Goal: Task Accomplishment & Management: Manage account settings

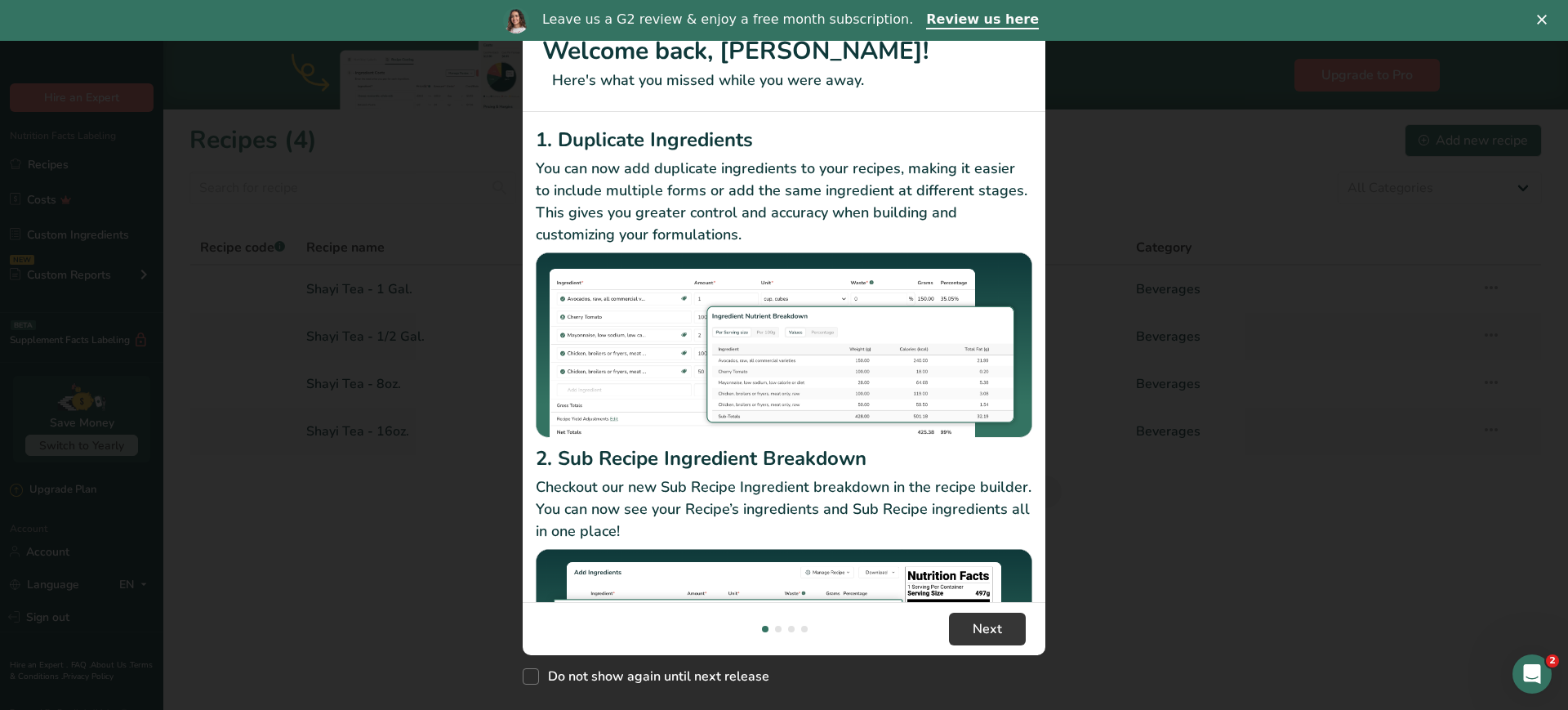
click at [1100, 174] on div "New Features" at bounding box center [784, 355] width 1568 height 710
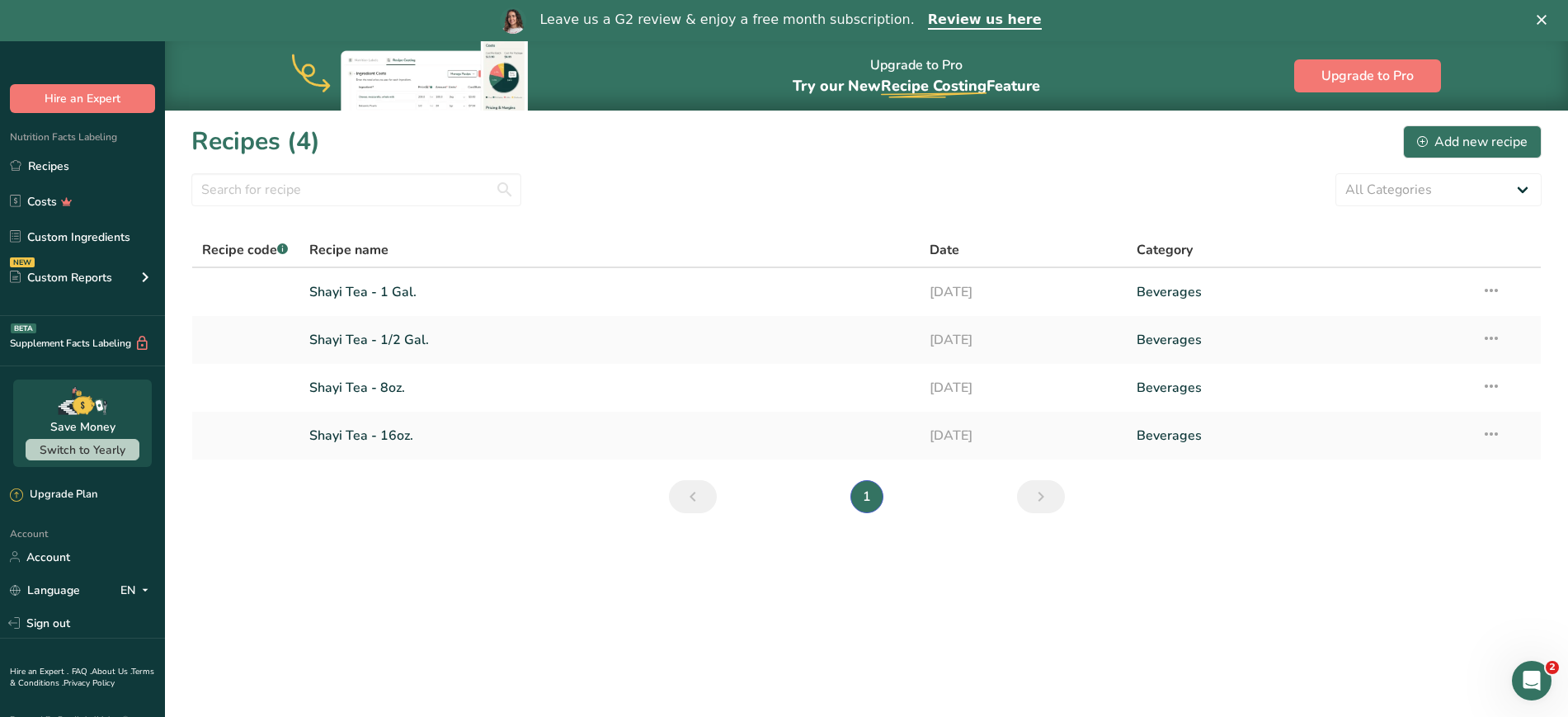
click at [784, 123] on div "Recipes (4) Add new recipe" at bounding box center [867, 141] width 1351 height 37
click at [528, 292] on link "Shayi Tea - 1 Gal." at bounding box center [609, 292] width 601 height 34
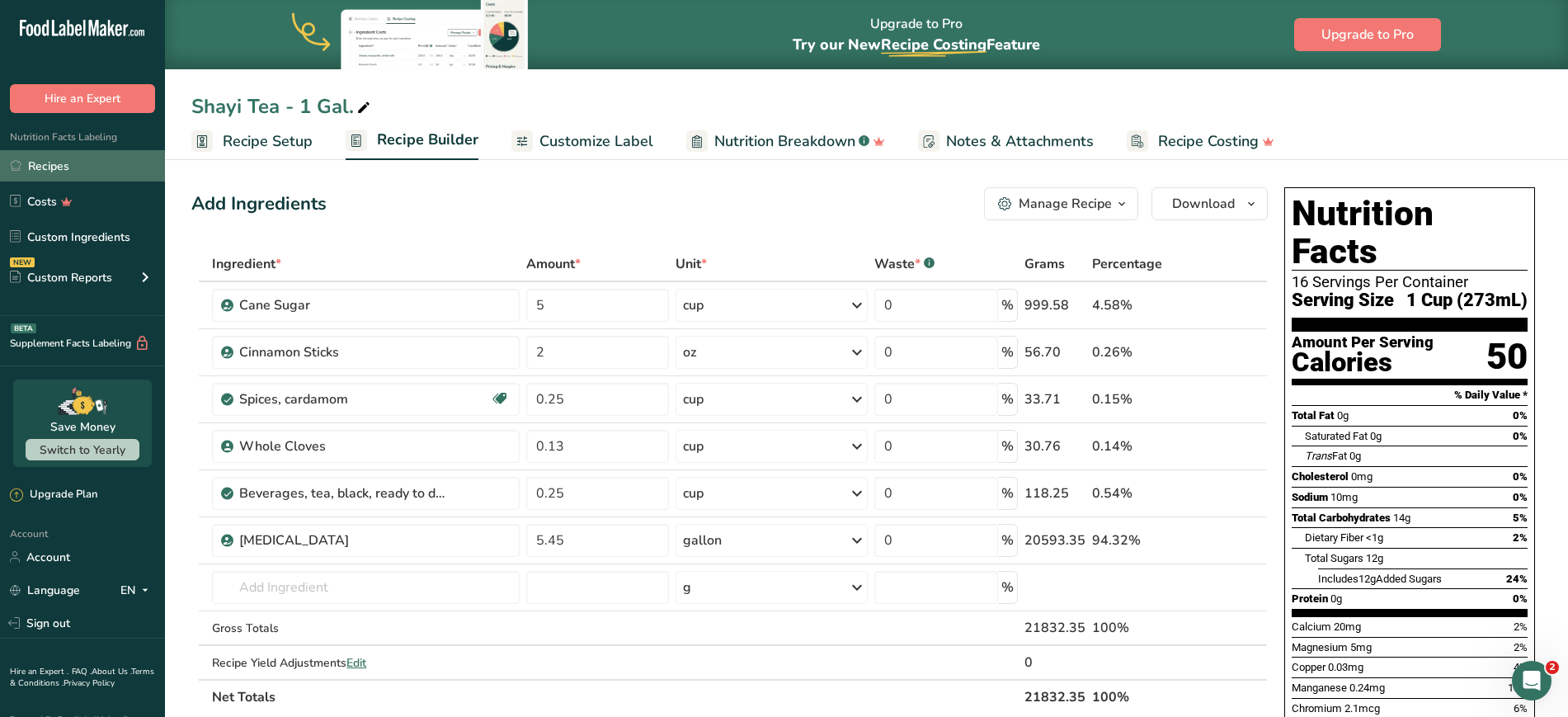
click at [47, 169] on link "Recipes" at bounding box center [83, 165] width 165 height 31
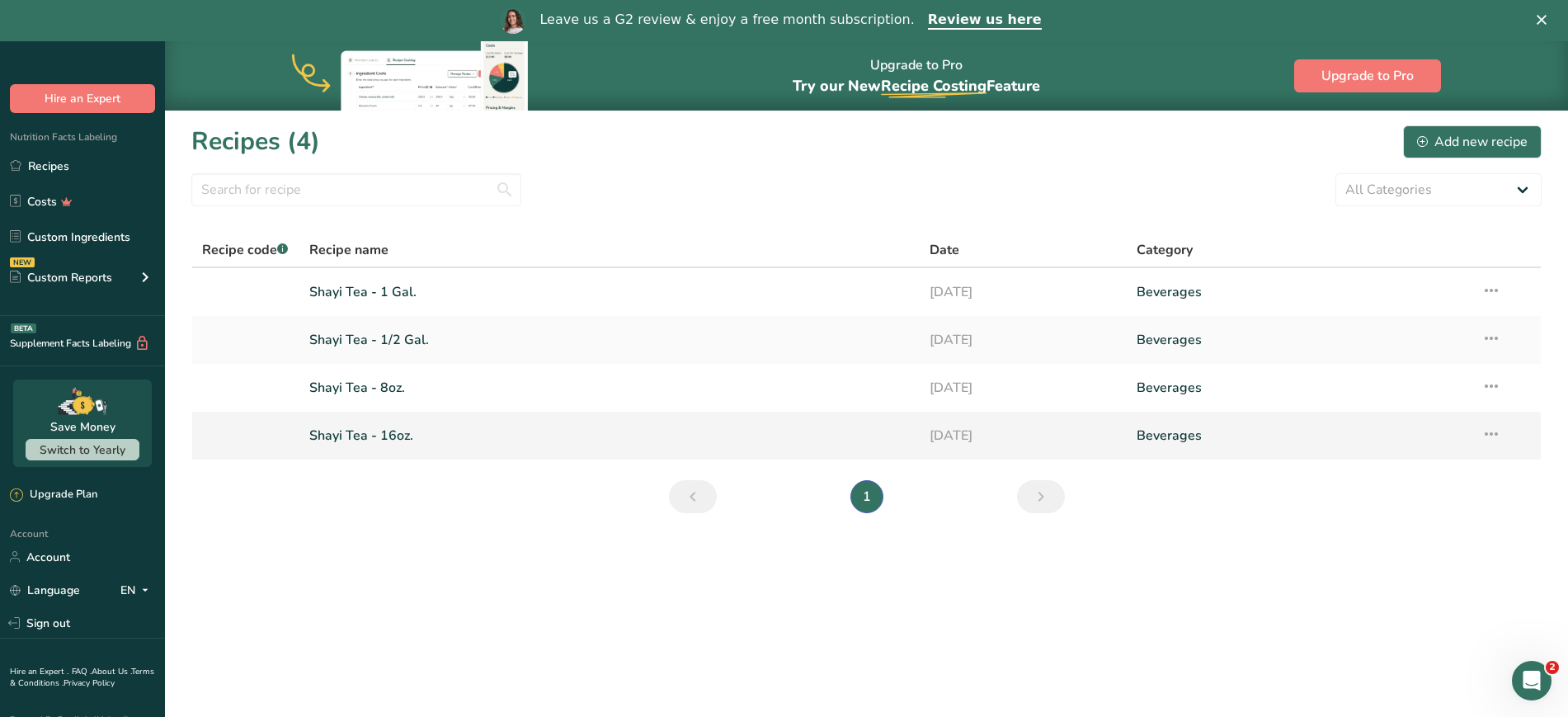
click at [1483, 438] on icon at bounding box center [1491, 433] width 20 height 29
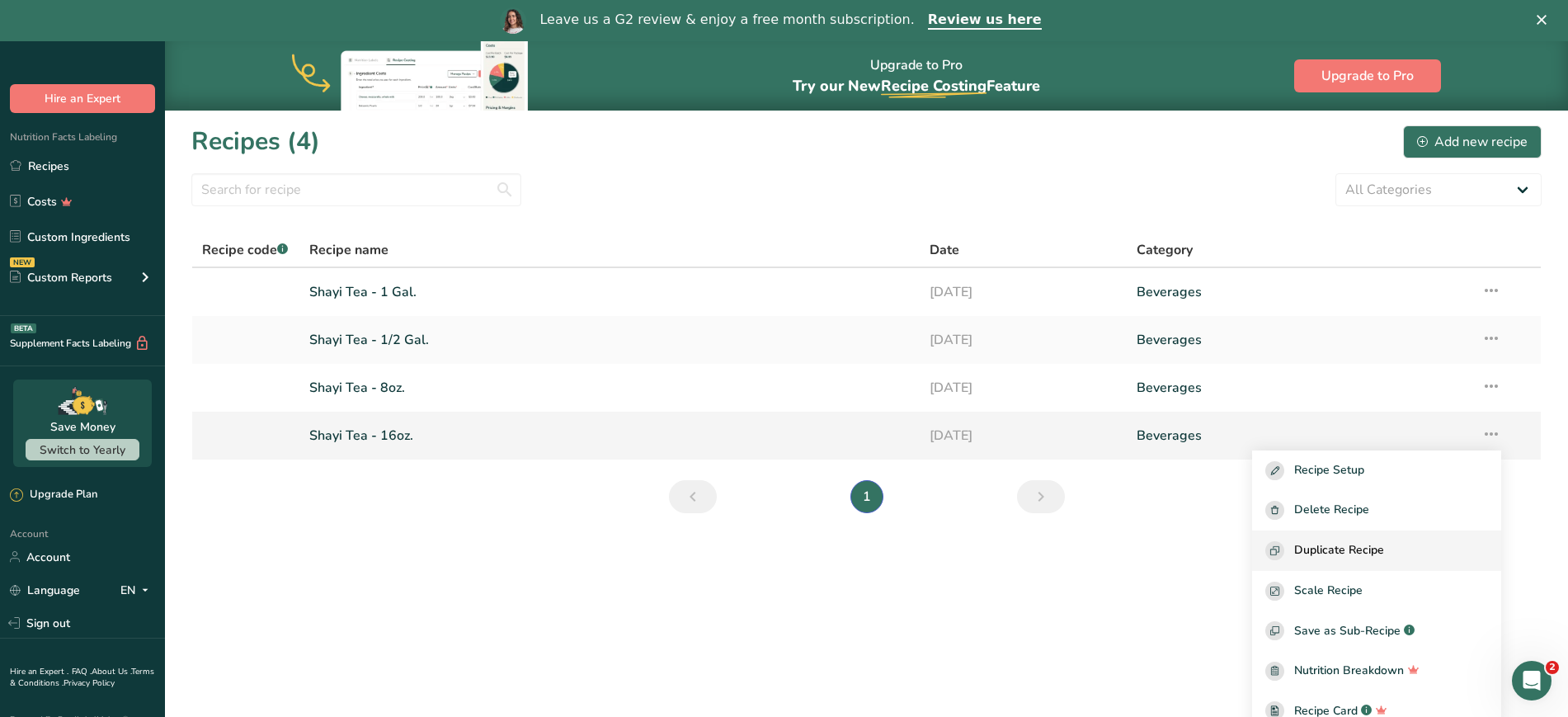
click at [1335, 542] on span "Duplicate Recipe" at bounding box center [1338, 551] width 90 height 19
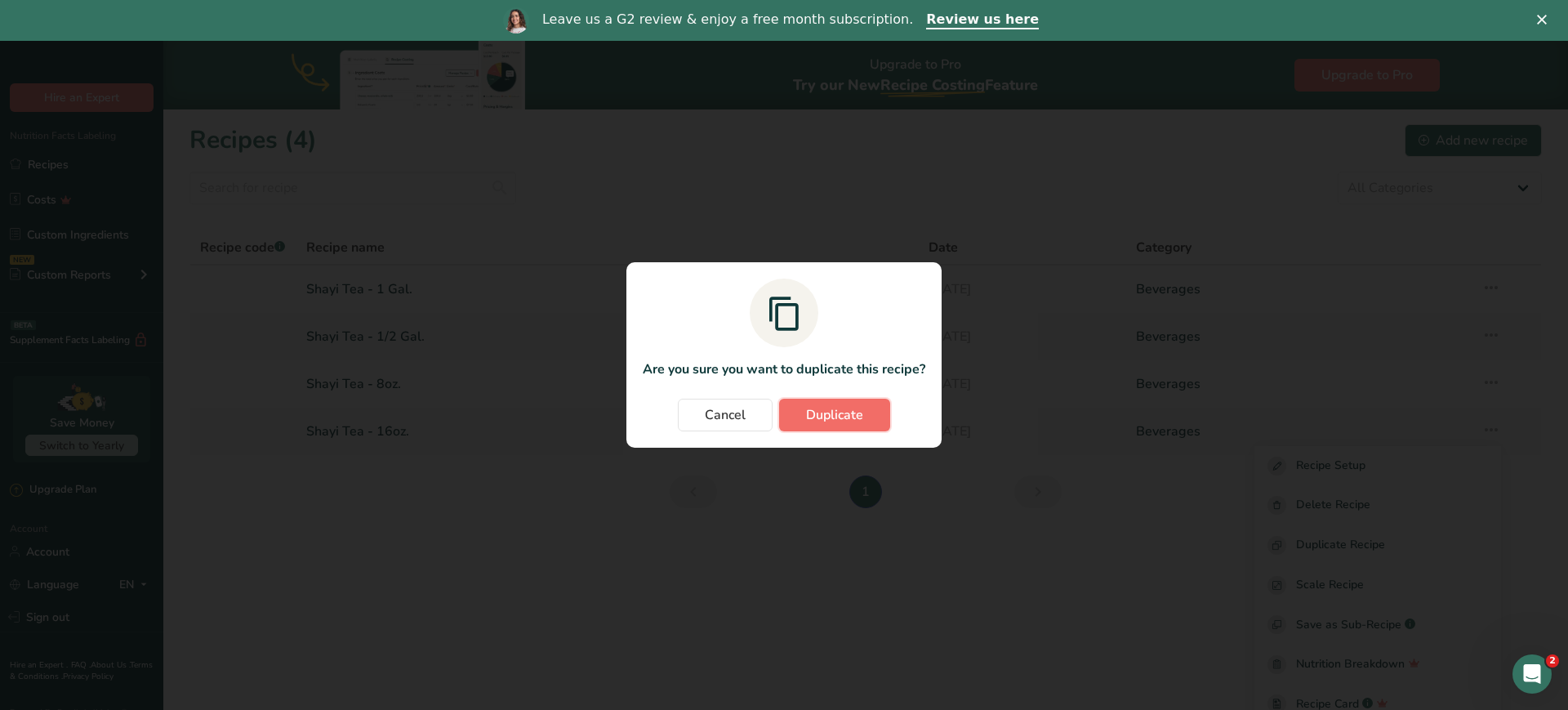
click at [835, 423] on span "Duplicate" at bounding box center [835, 415] width 57 height 20
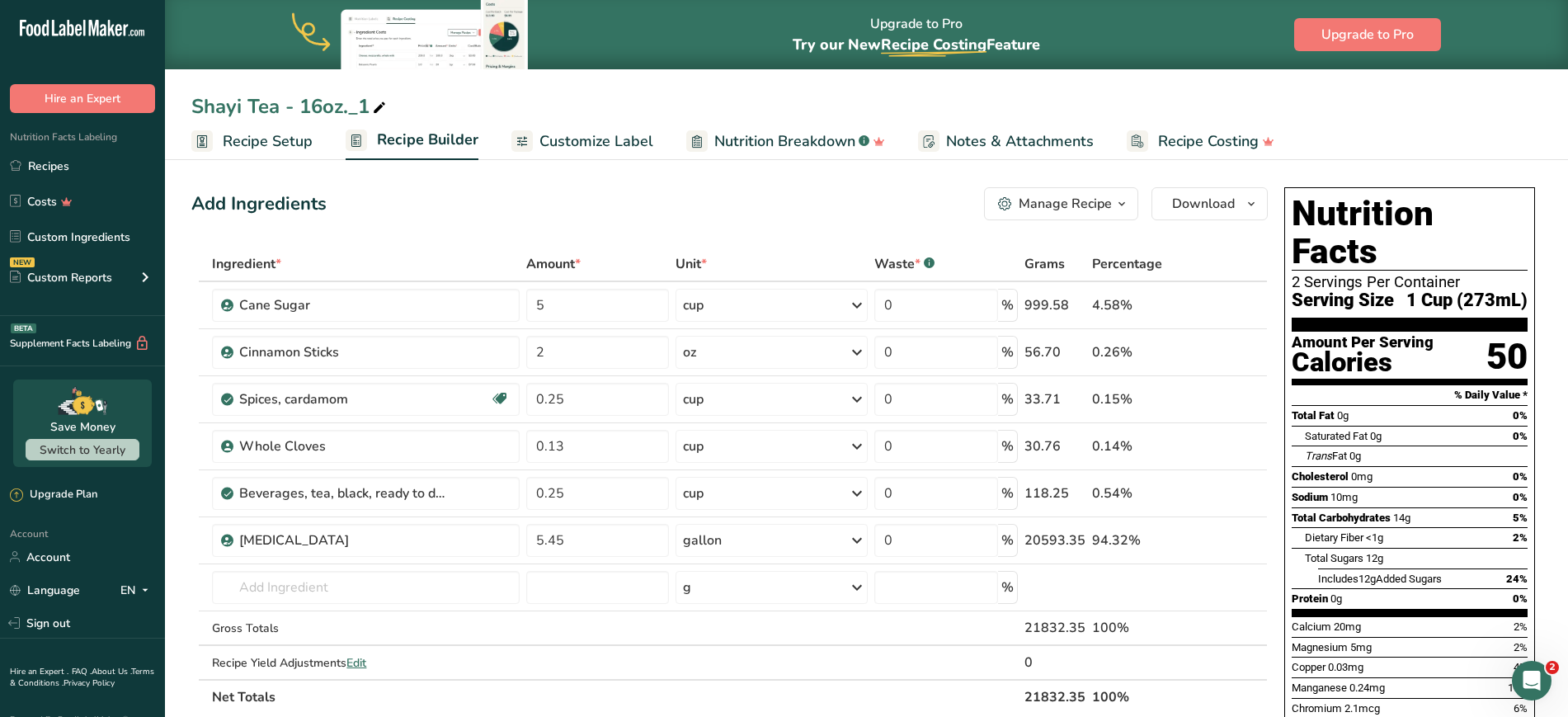
click at [1118, 214] on icon "button" at bounding box center [1122, 204] width 13 height 21
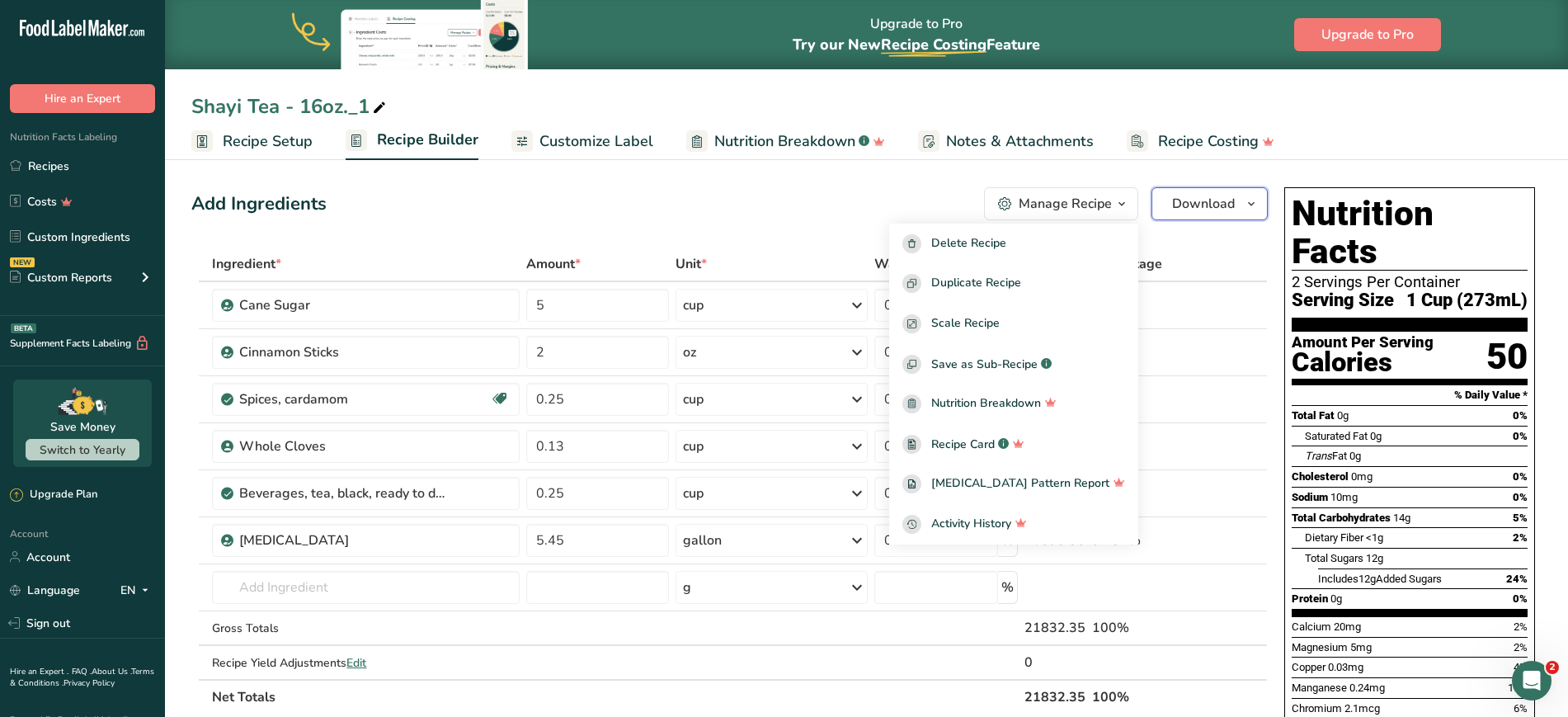
click at [1237, 219] on button "Download" at bounding box center [1209, 203] width 117 height 33
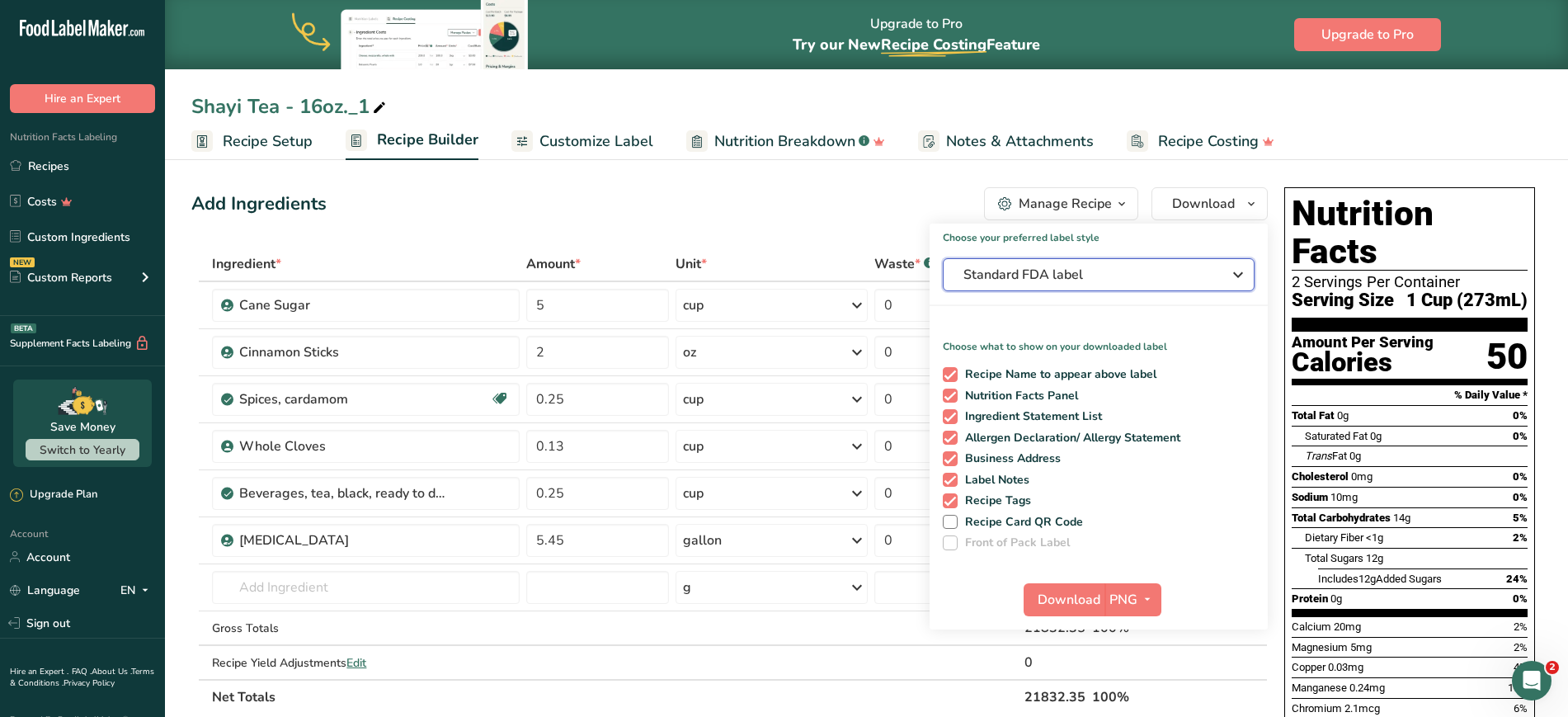
click at [1212, 280] on div "Standard FDA label" at bounding box center [1098, 274] width 271 height 20
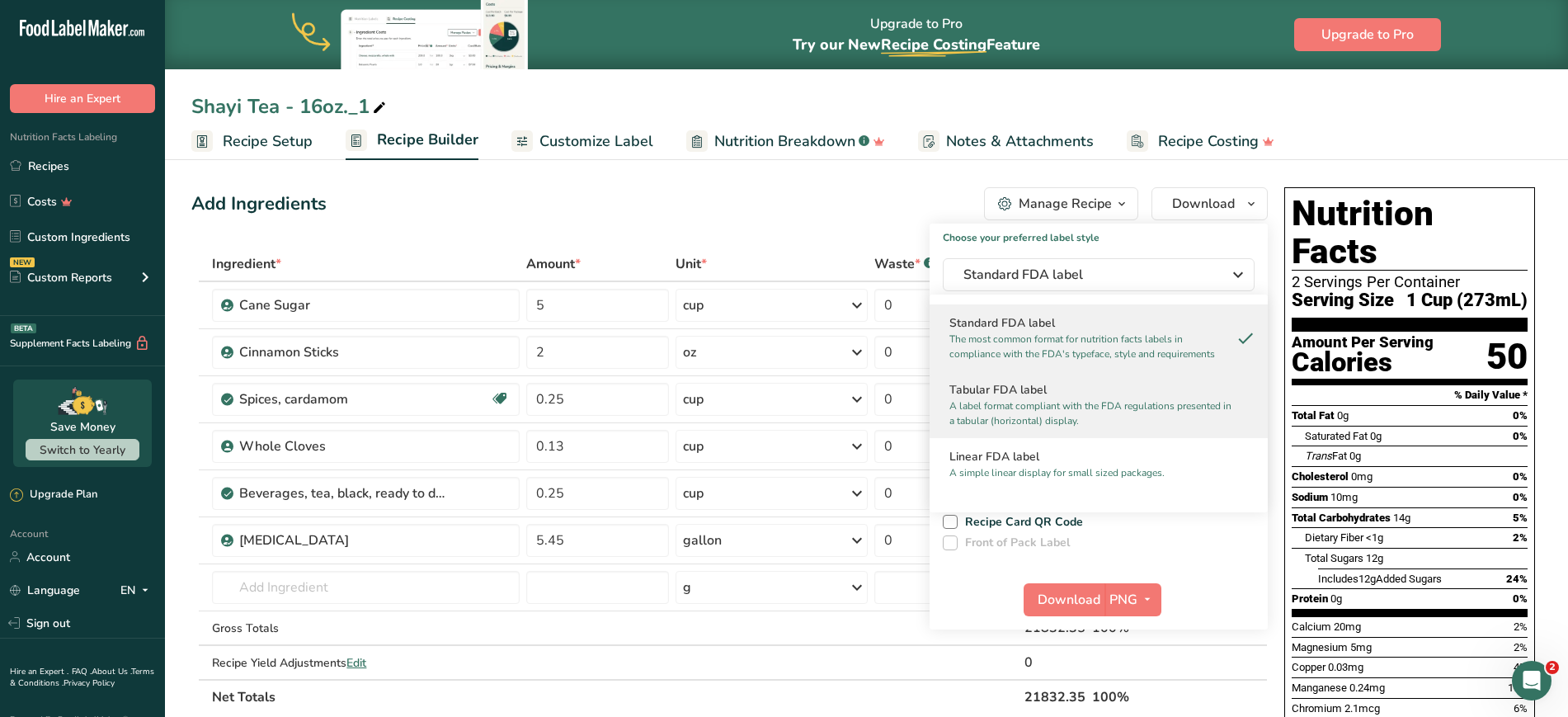
click at [1152, 406] on p "A label format compliant with the FDA regulations presented in a tabular (horiz…" at bounding box center [1091, 413] width 284 height 29
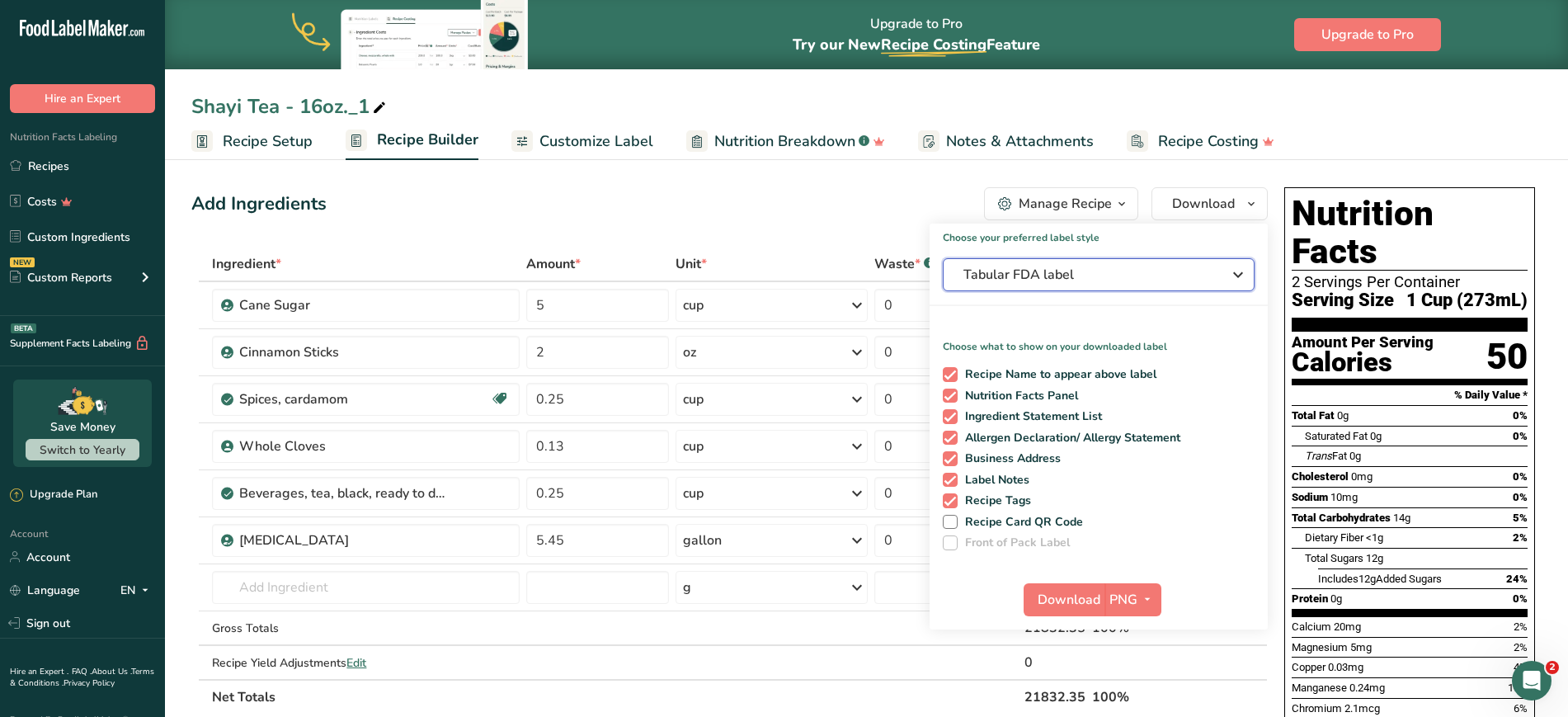
click at [1225, 279] on div "Tabular FDA label" at bounding box center [1098, 274] width 271 height 20
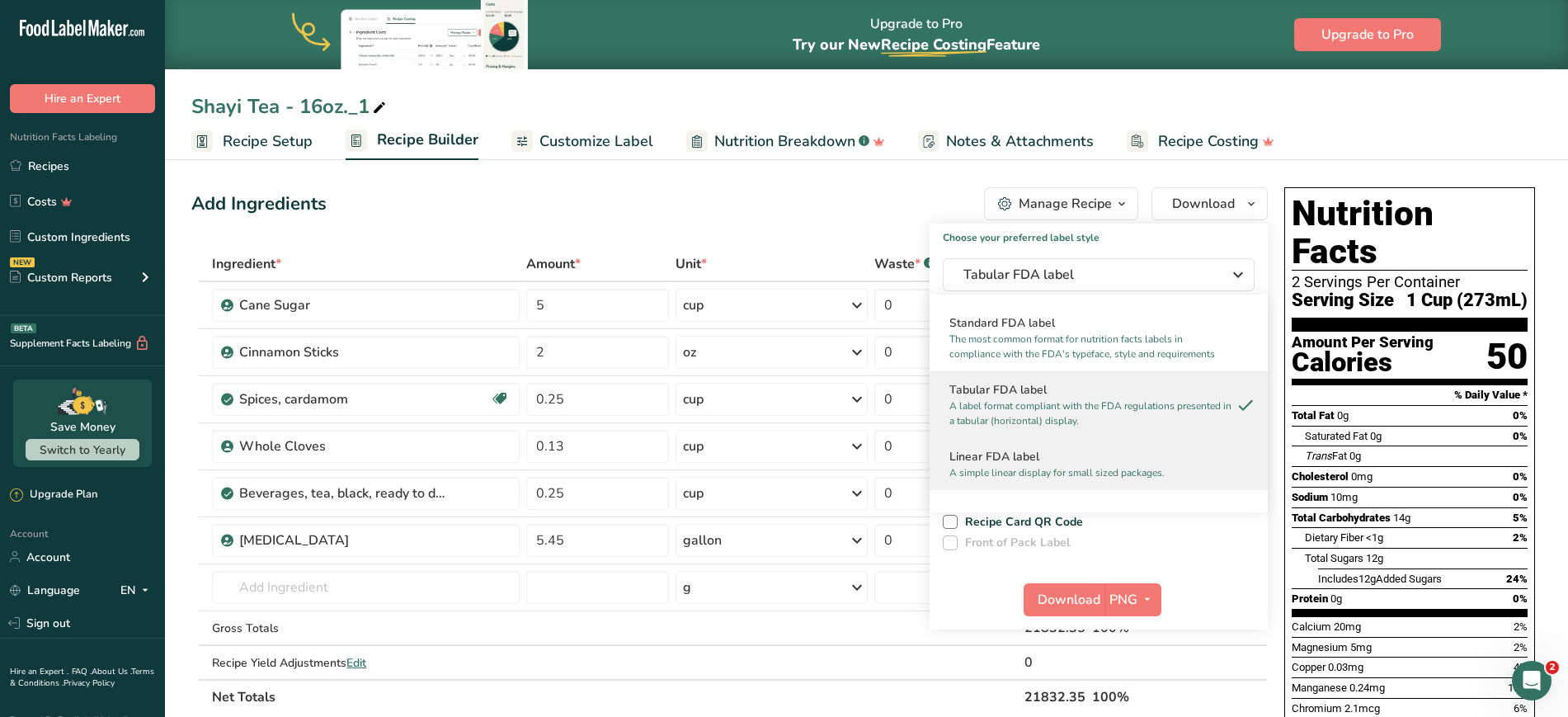
click at [1166, 457] on h2 "Linear FDA label" at bounding box center [1098, 457] width 299 height 17
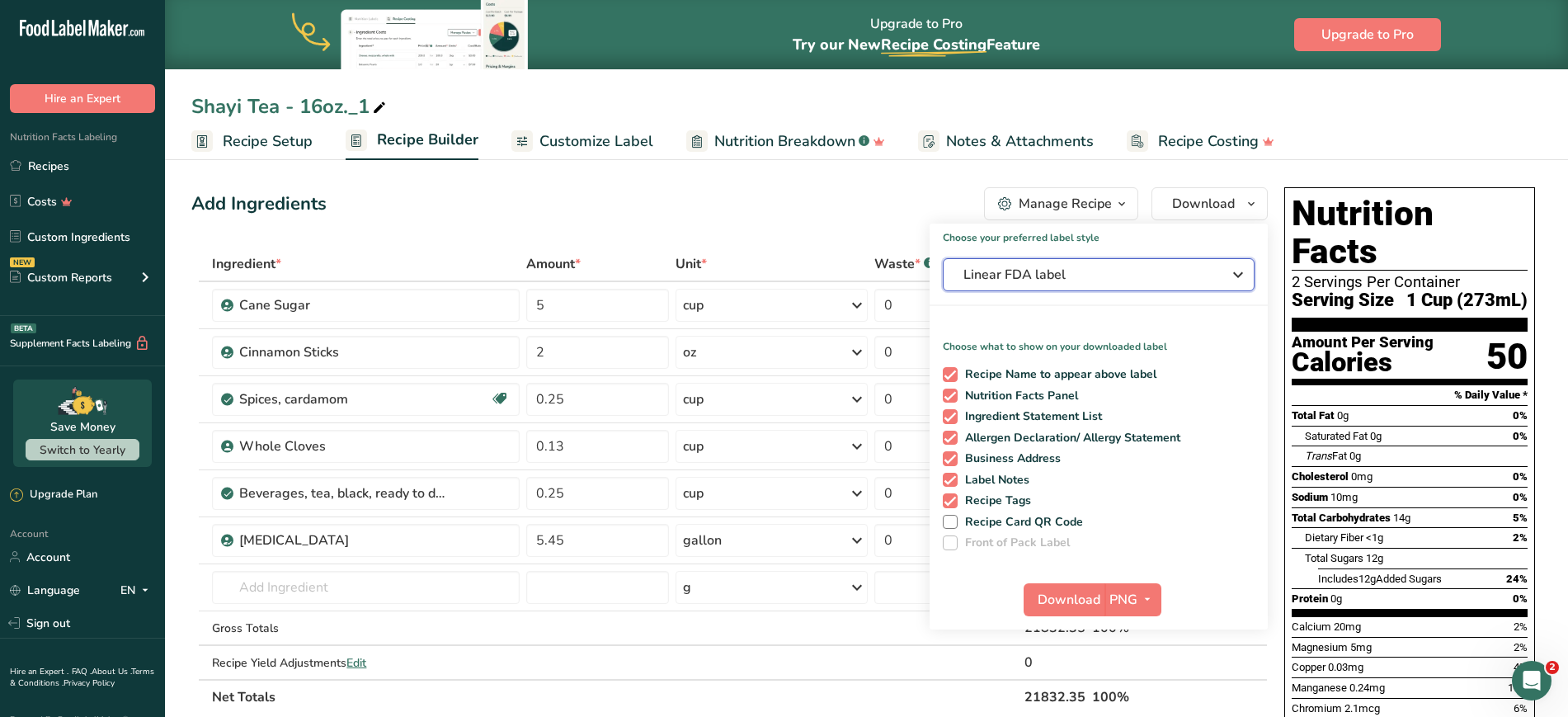
click at [1216, 274] on div "Linear FDA label" at bounding box center [1098, 274] width 271 height 20
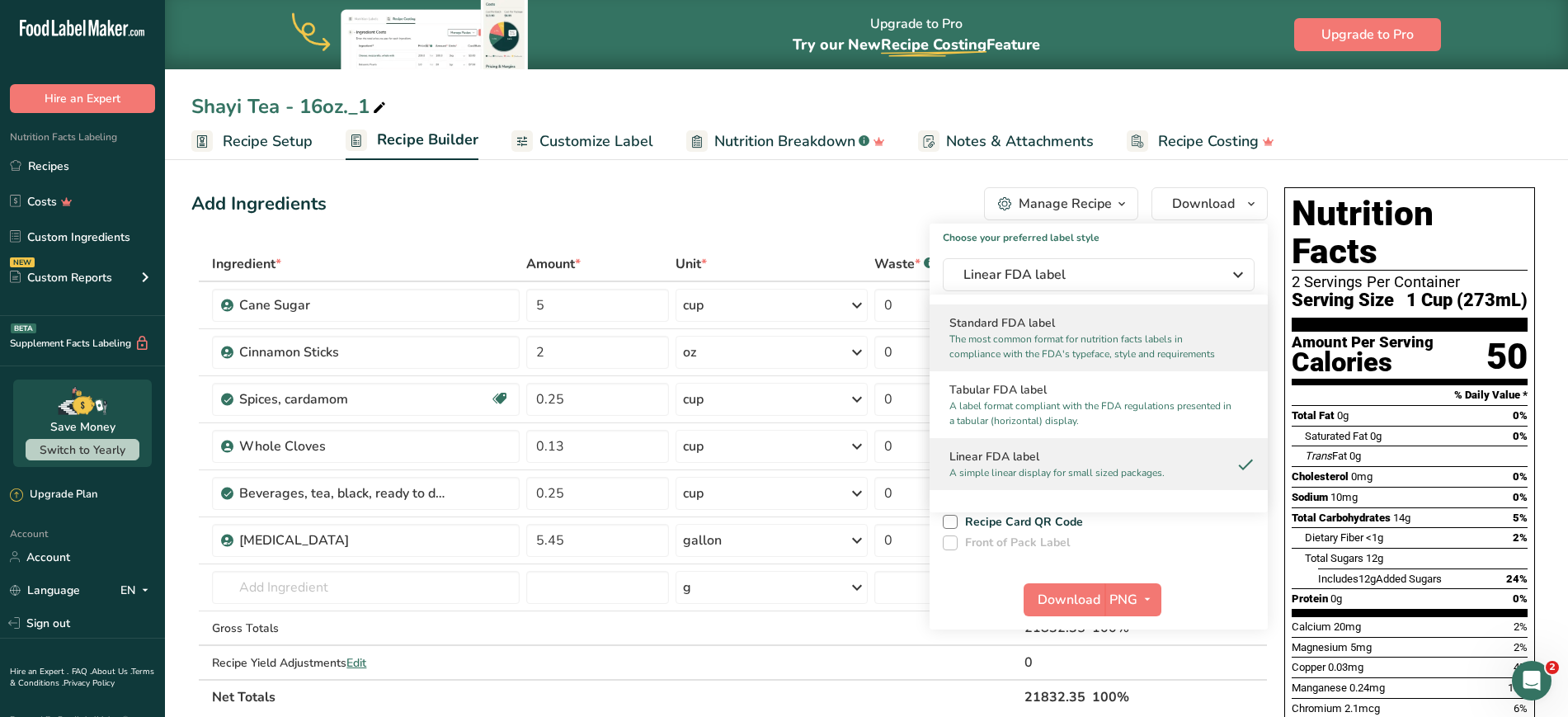
click at [1170, 315] on h2 "Standard FDA label" at bounding box center [1098, 323] width 299 height 17
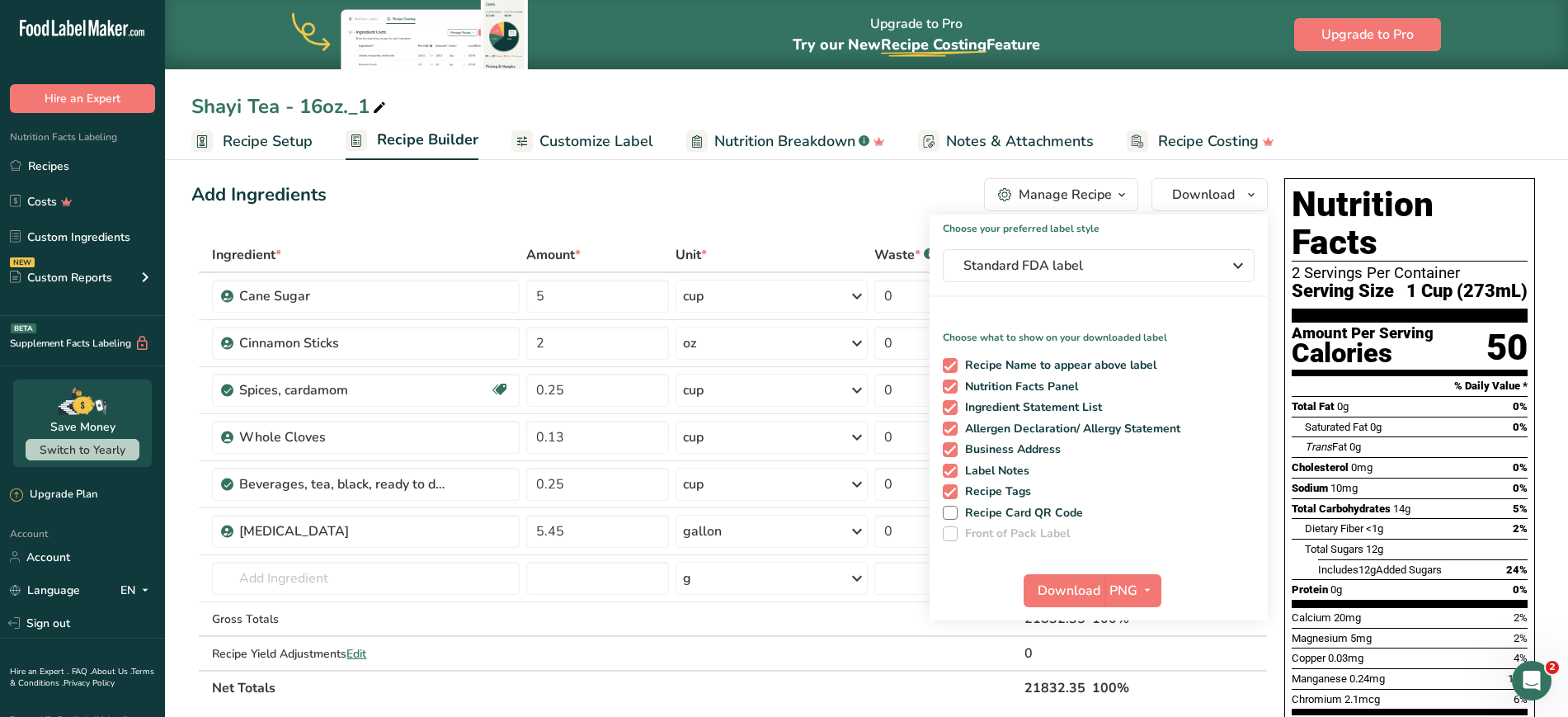
scroll to position [9, 0]
click at [1144, 272] on span "Standard FDA label" at bounding box center [1087, 266] width 248 height 20
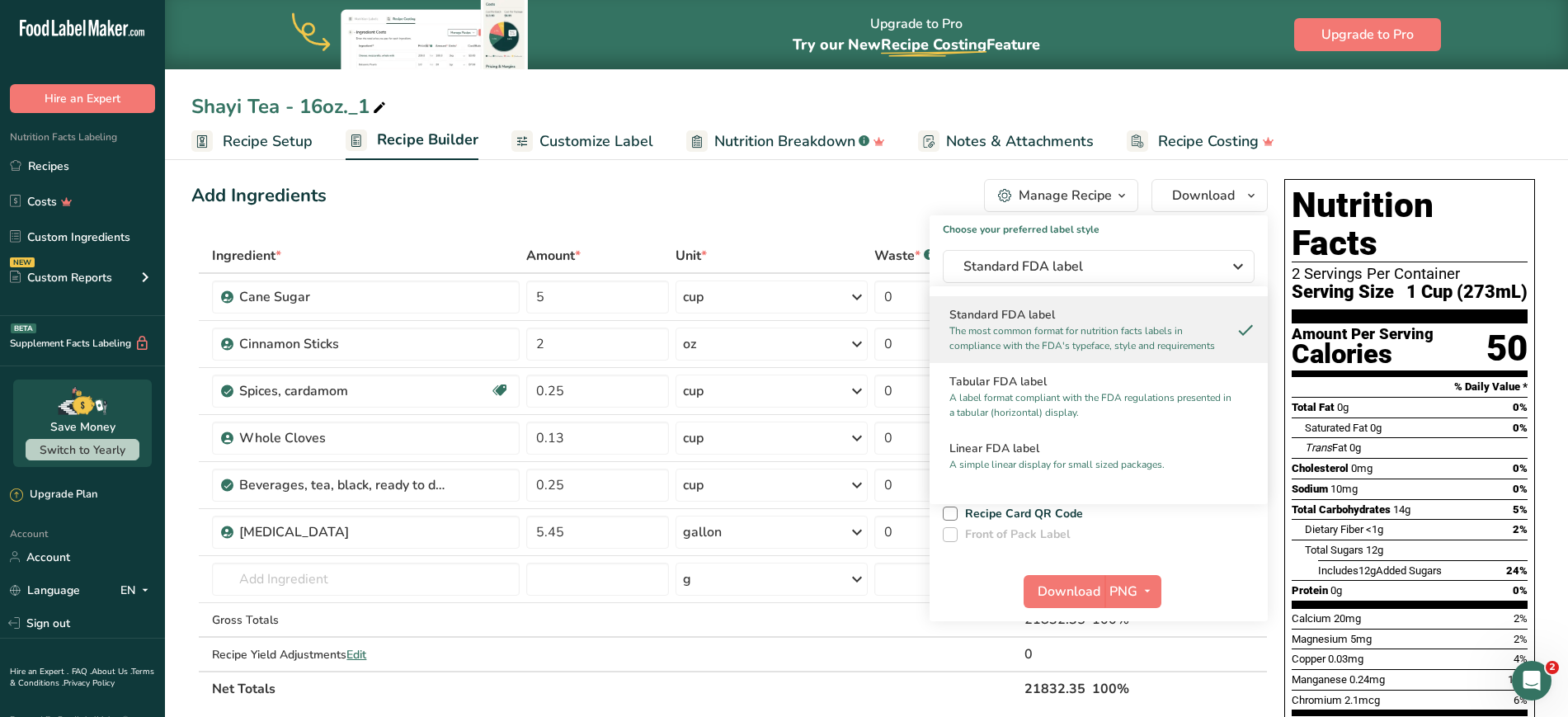
click at [1127, 330] on p "The most common format for nutrition facts labels in compliance with the FDA's …" at bounding box center [1091, 338] width 284 height 29
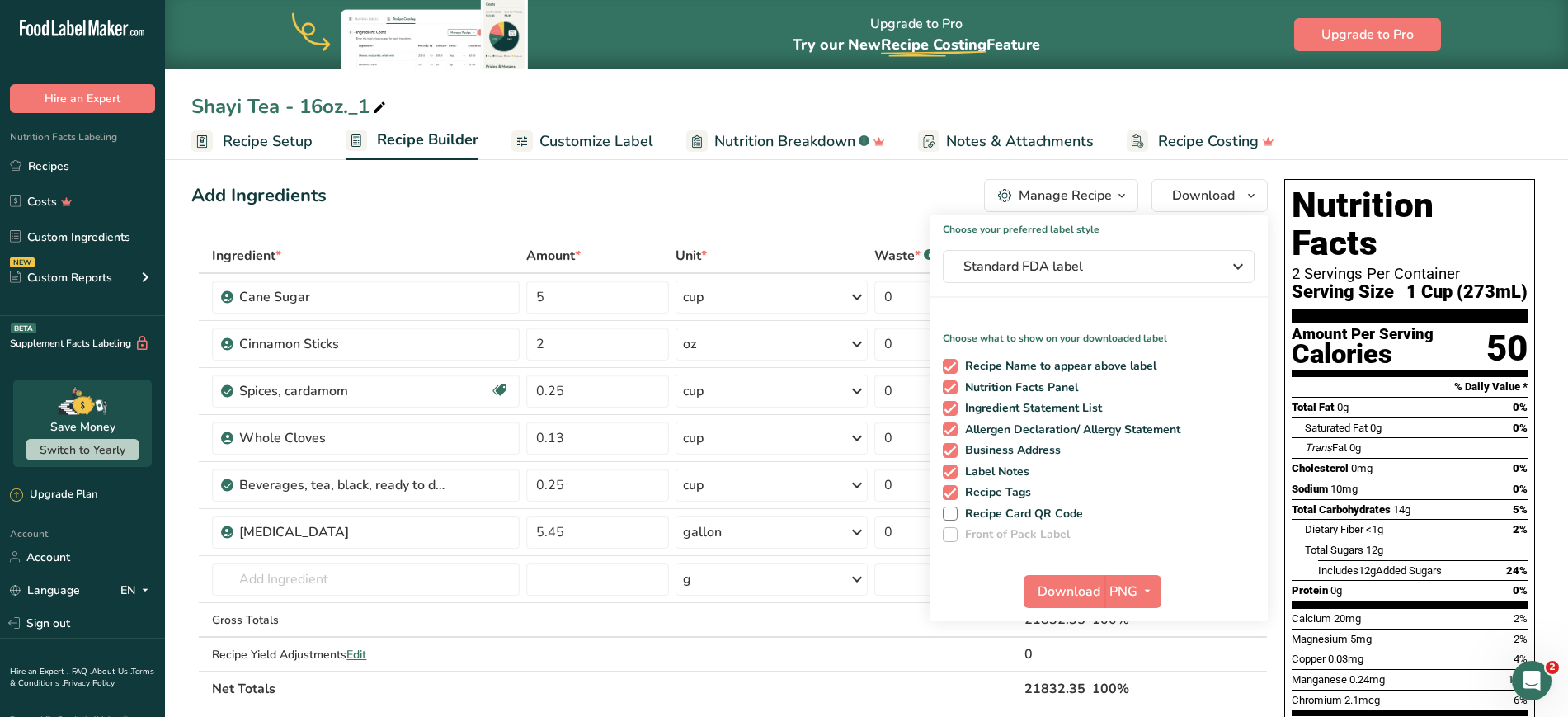
click at [1240, 16] on div "Upgrade to Pro Try our New Recipe Costing .a-29{fill:none;stroke-linecap:round;…" at bounding box center [867, 34] width 1403 height 69
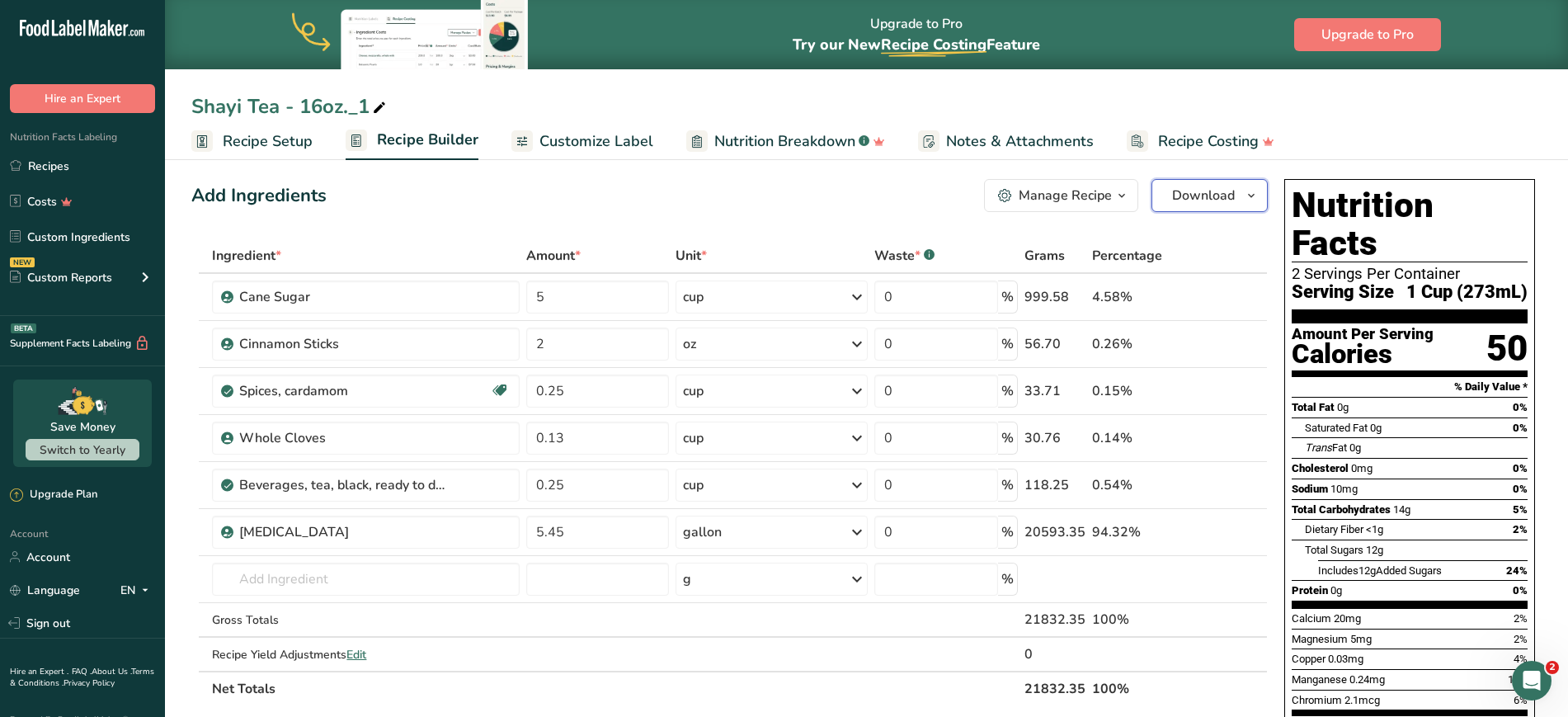
click at [1219, 199] on span "Download" at bounding box center [1204, 196] width 63 height 20
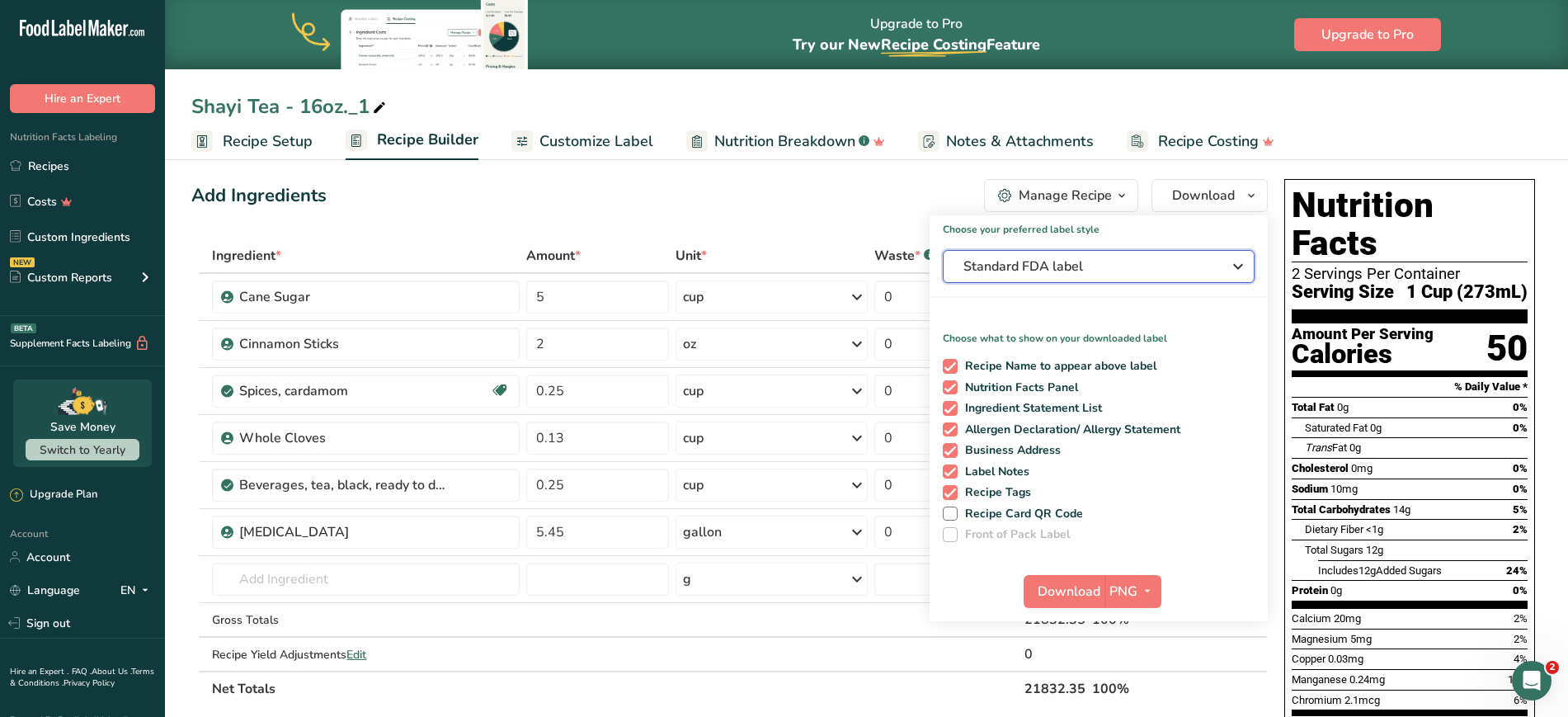
click at [1114, 268] on span "Standard FDA label" at bounding box center [1087, 266] width 248 height 20
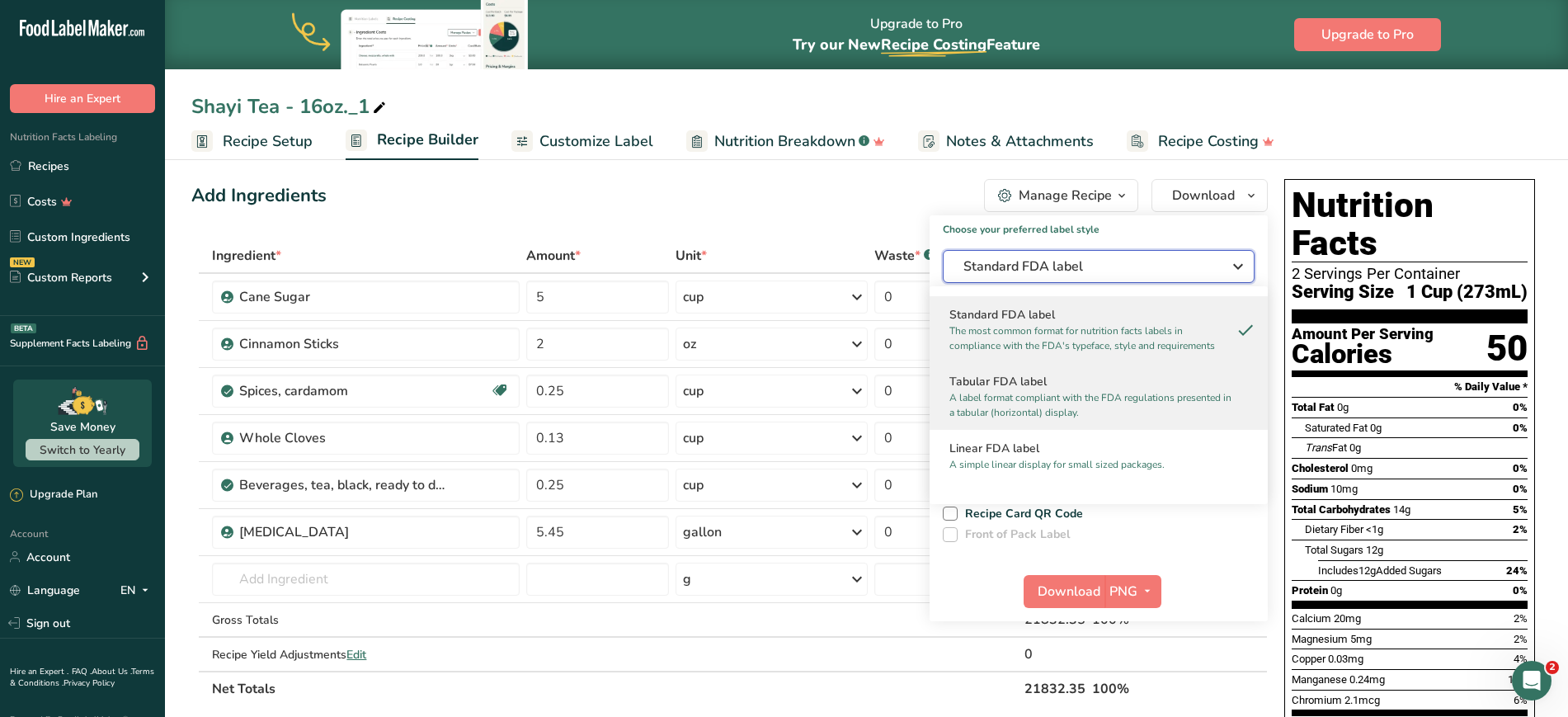
scroll to position [1, 0]
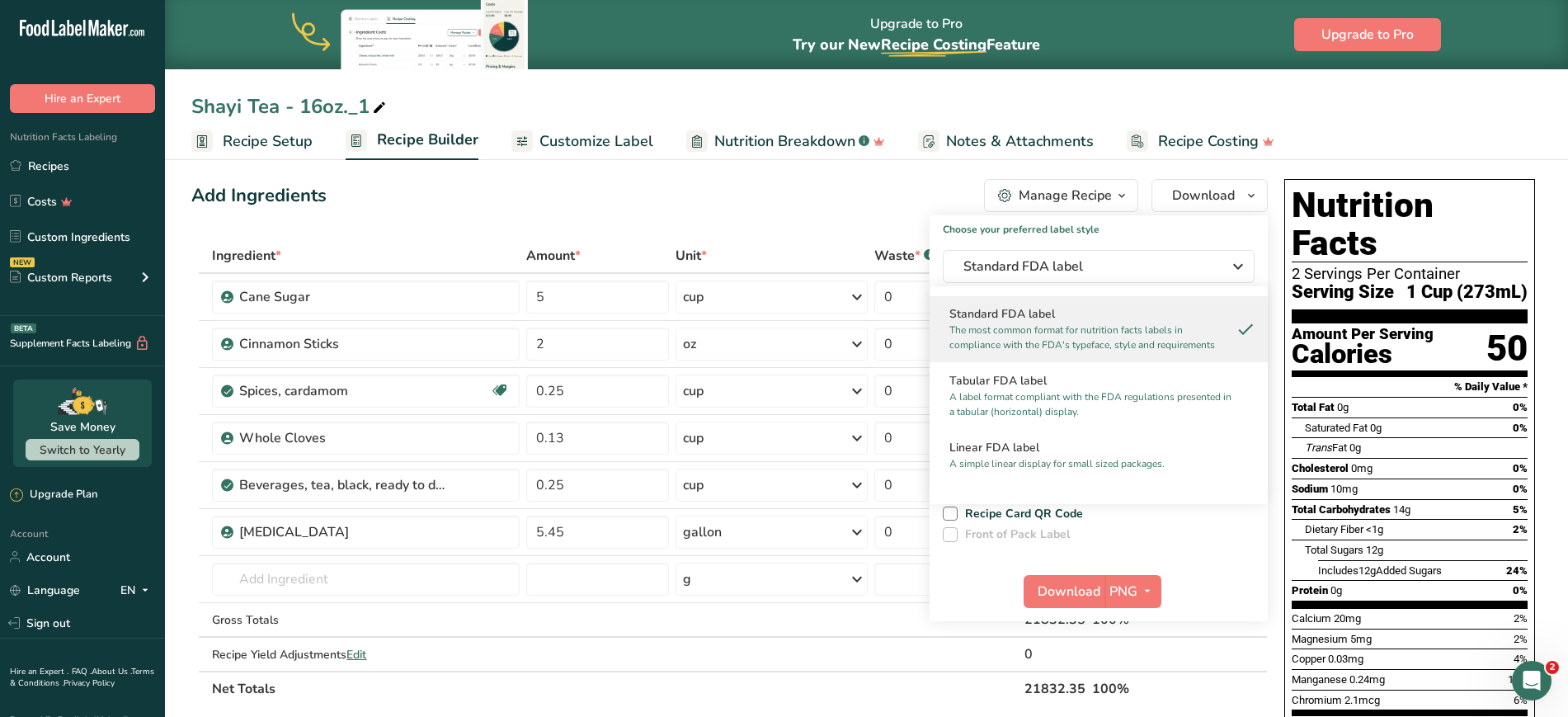
click at [1469, 109] on div "Shayi Tea - 16oz._1" at bounding box center [867, 105] width 1403 height 29
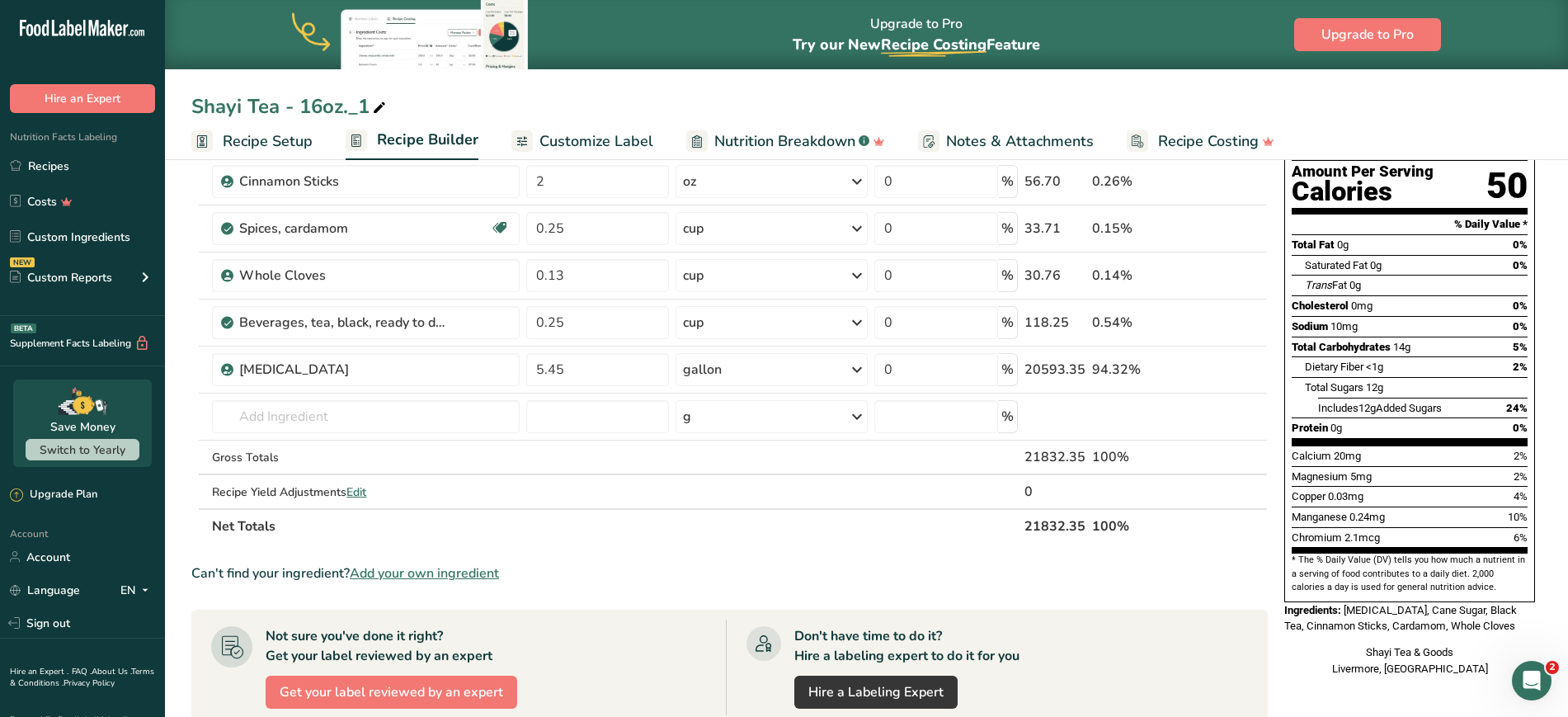
scroll to position [0, 0]
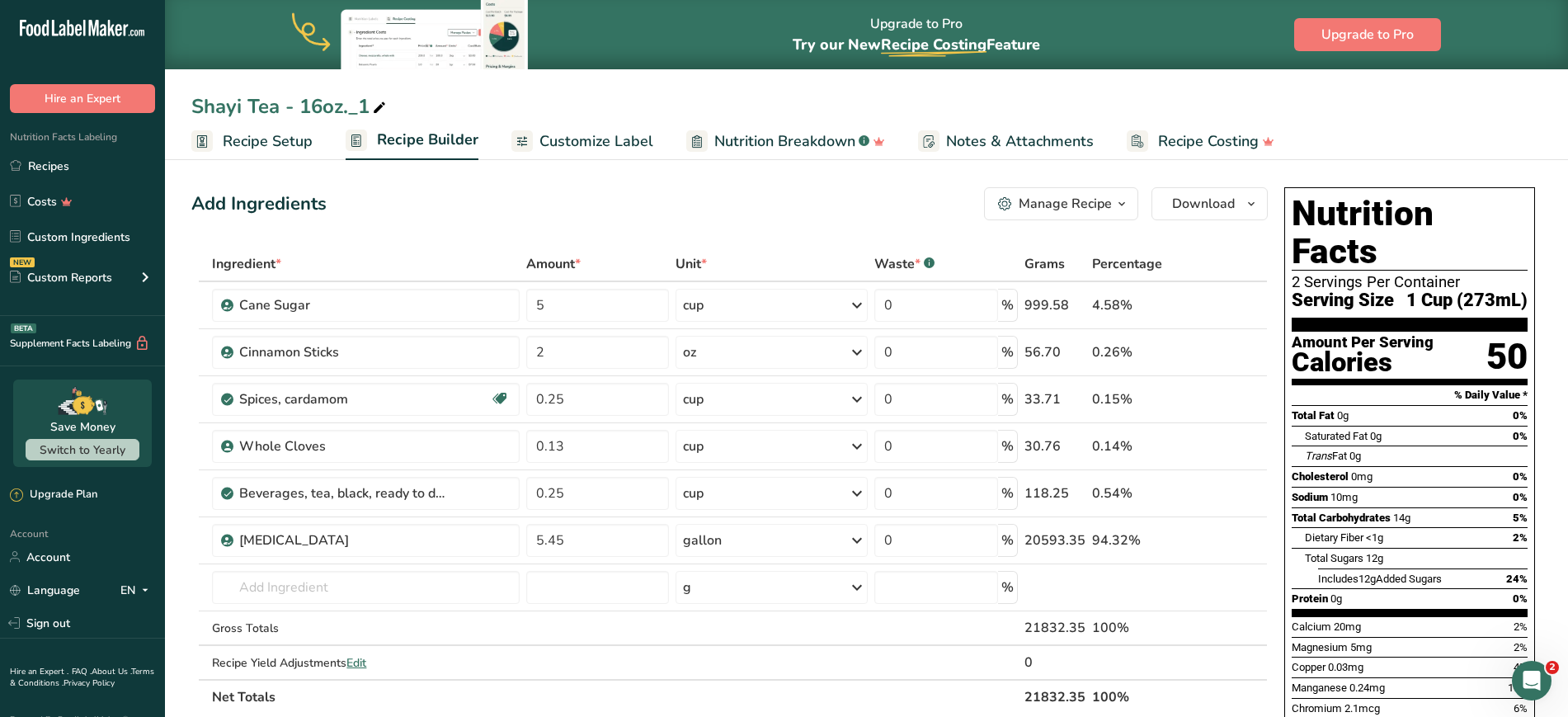
click at [1186, 97] on div "Shayi Tea - 16oz._1" at bounding box center [867, 105] width 1403 height 29
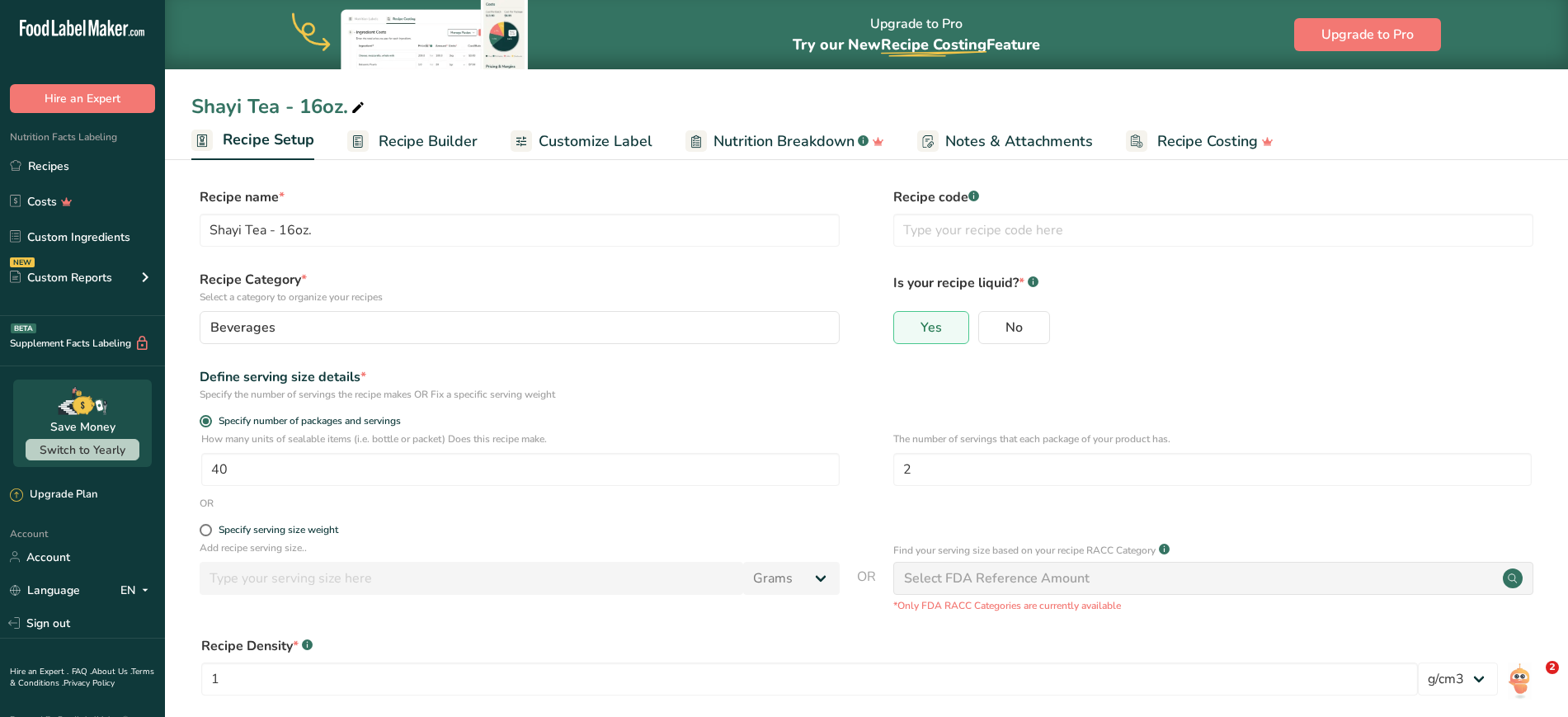
select select "22"
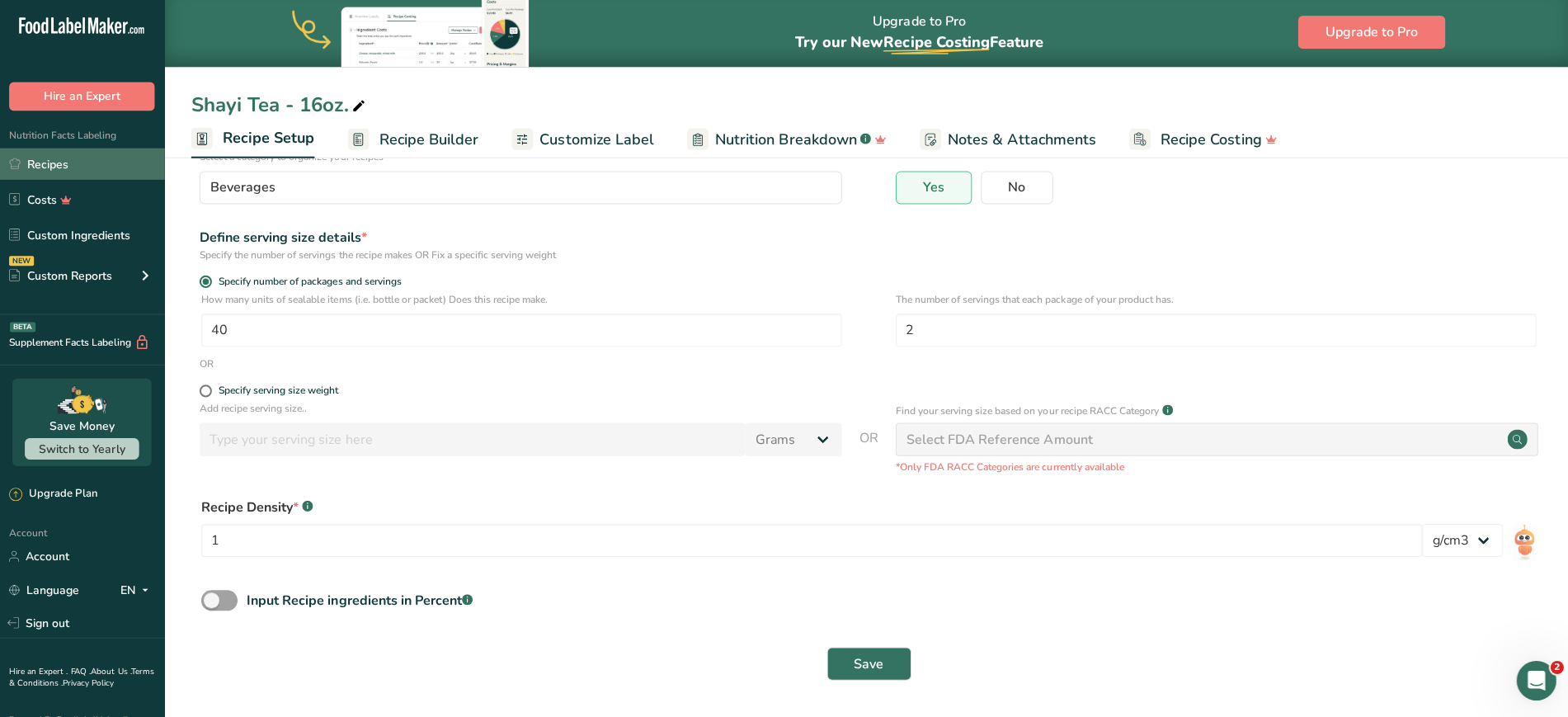
click at [64, 172] on link "Recipes" at bounding box center [83, 165] width 165 height 31
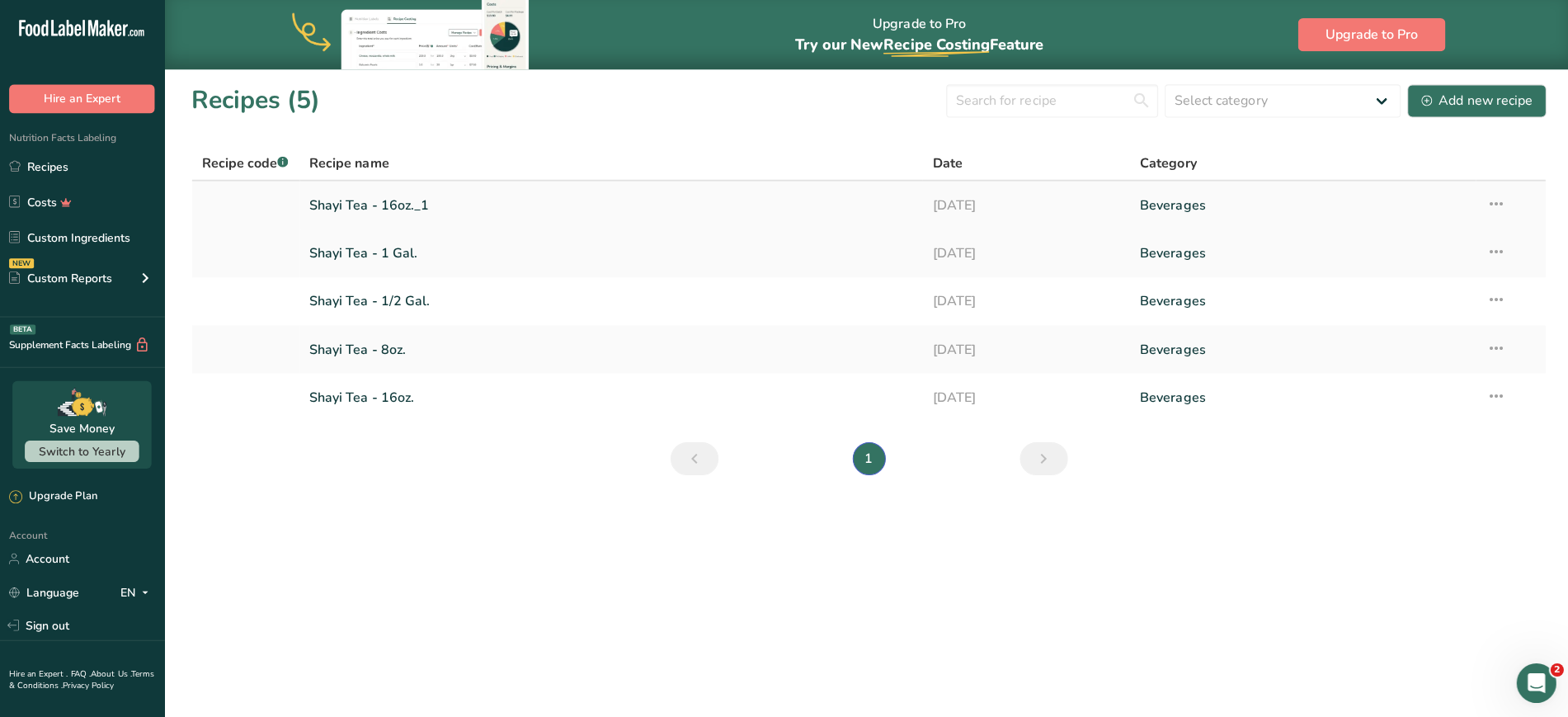
click at [1488, 199] on icon at bounding box center [1491, 202] width 20 height 29
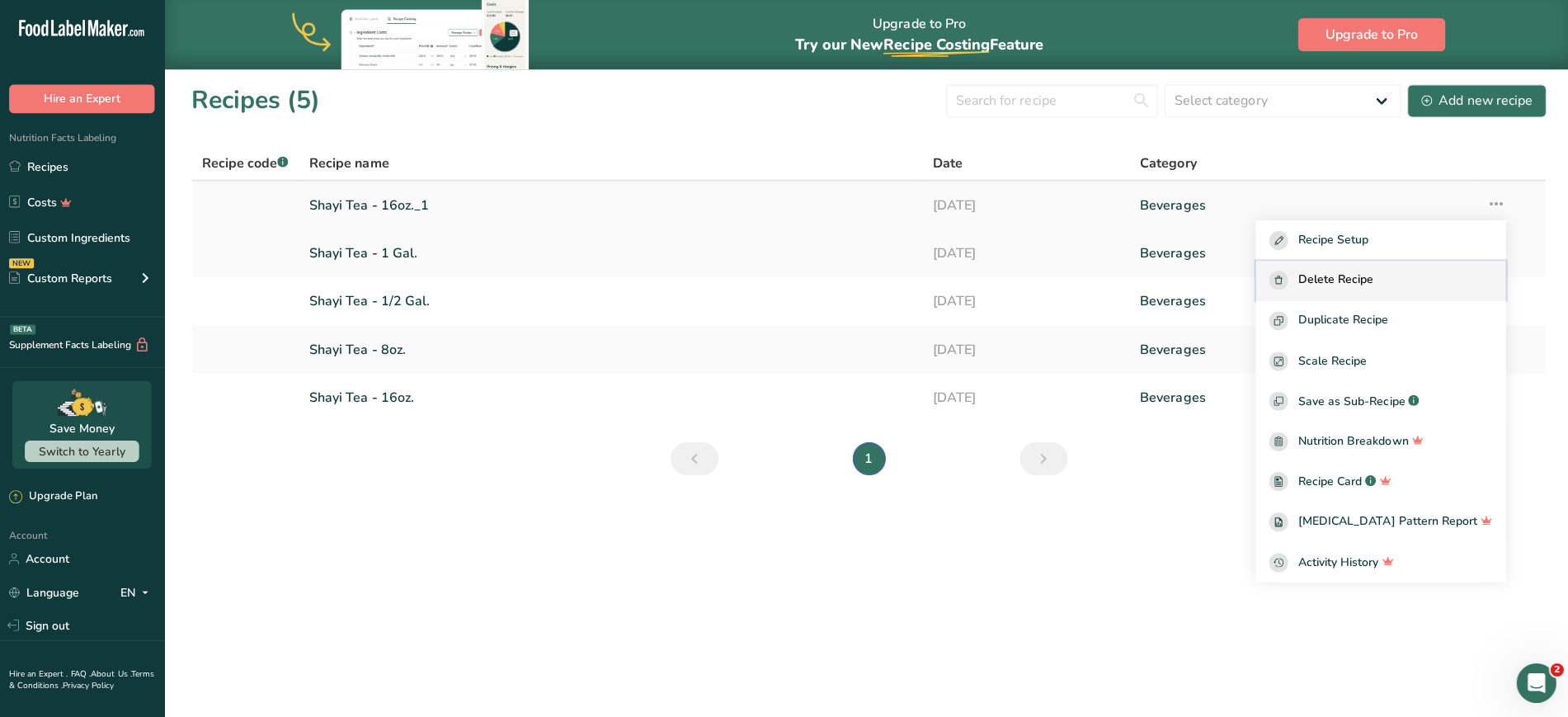
click at [1370, 284] on span "Delete Recipe" at bounding box center [1331, 279] width 75 height 19
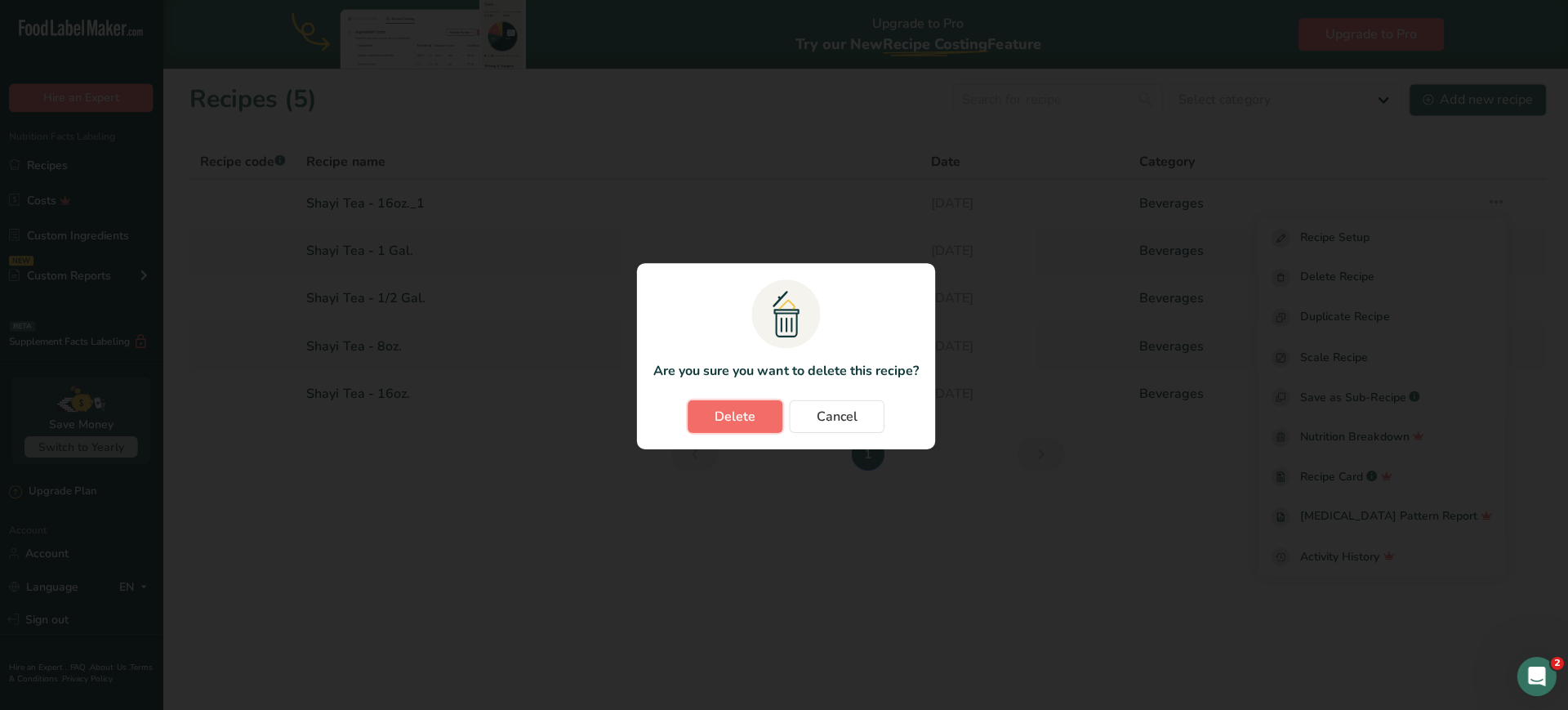
click at [730, 420] on span "Delete" at bounding box center [733, 415] width 40 height 20
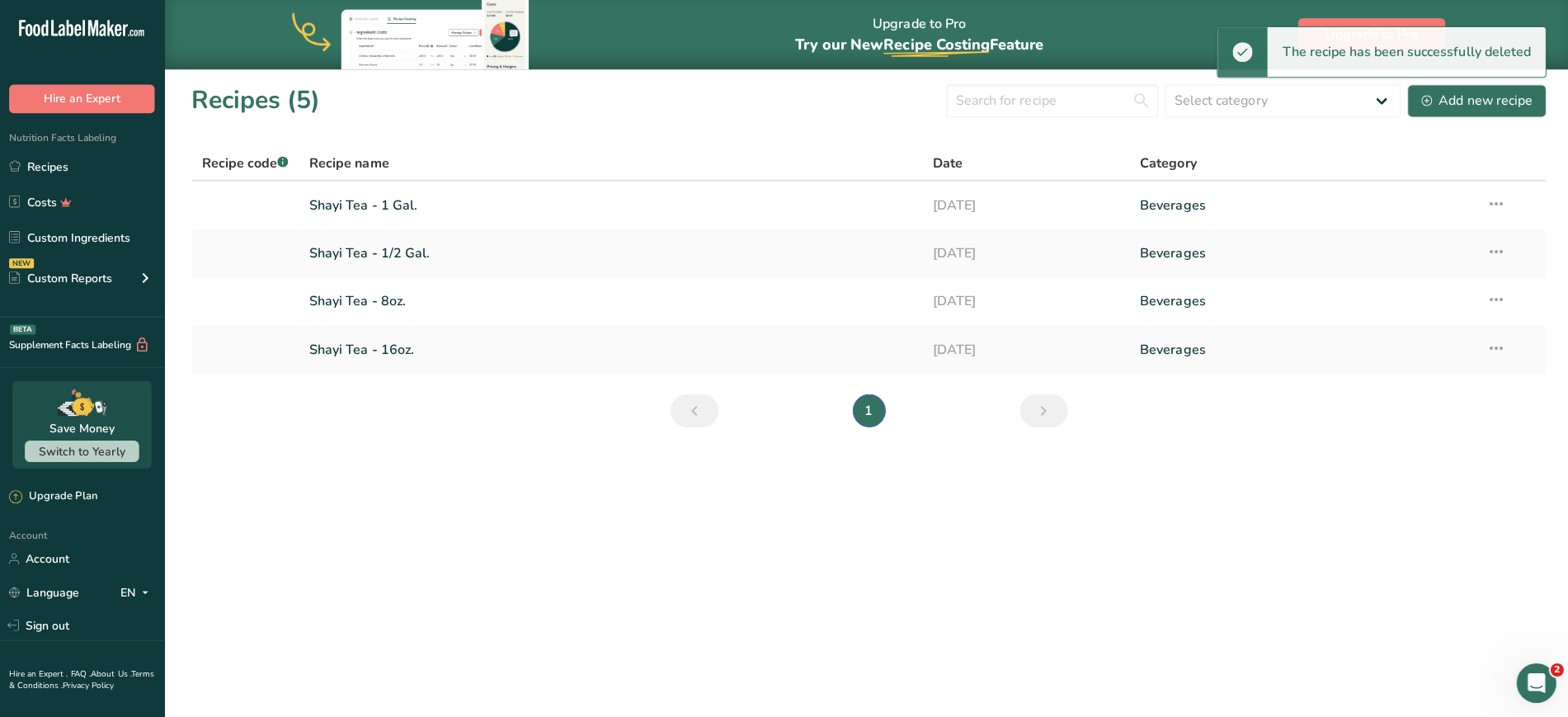
click at [676, 583] on main "Upgrade to Pro Try our New Recipe Costing .a-29{fill:none;stroke-linecap:round;…" at bounding box center [784, 358] width 1568 height 717
